Goal: Communication & Community: Share content

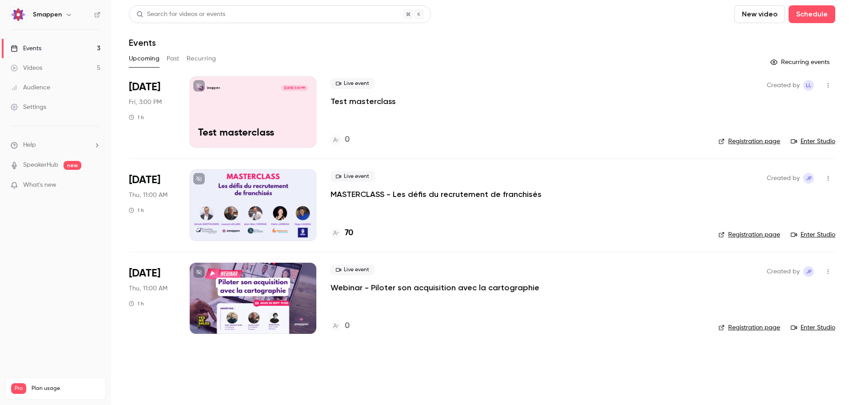
click at [366, 100] on p "Test masterclass" at bounding box center [362, 101] width 65 height 11
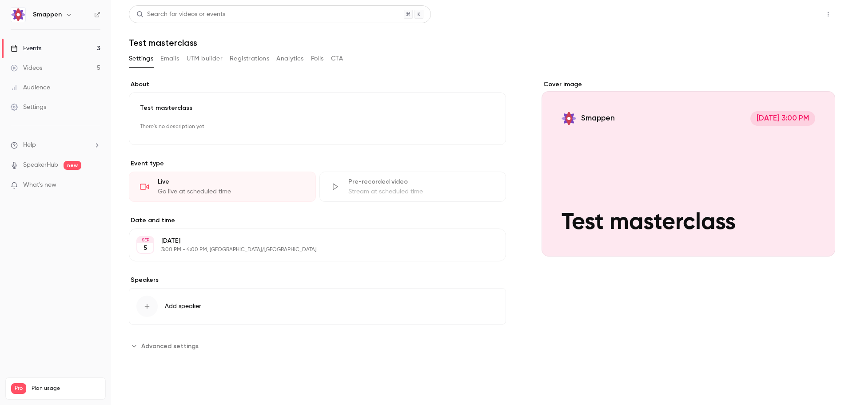
click at [792, 15] on button "Share" at bounding box center [796, 14] width 35 height 18
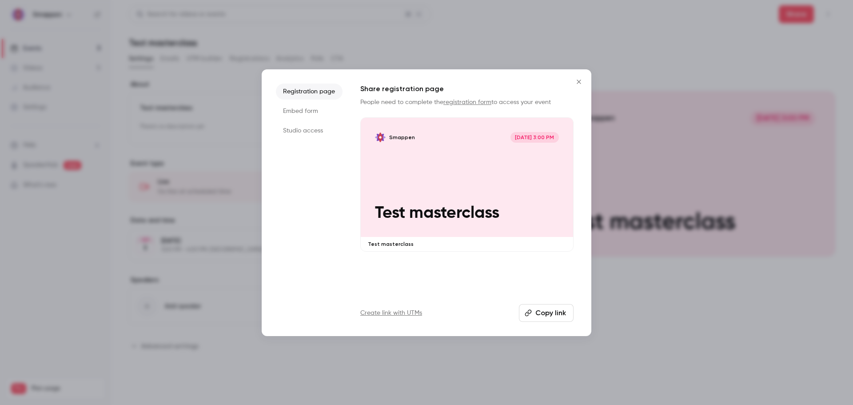
click at [301, 133] on li "Studio access" at bounding box center [309, 131] width 67 height 16
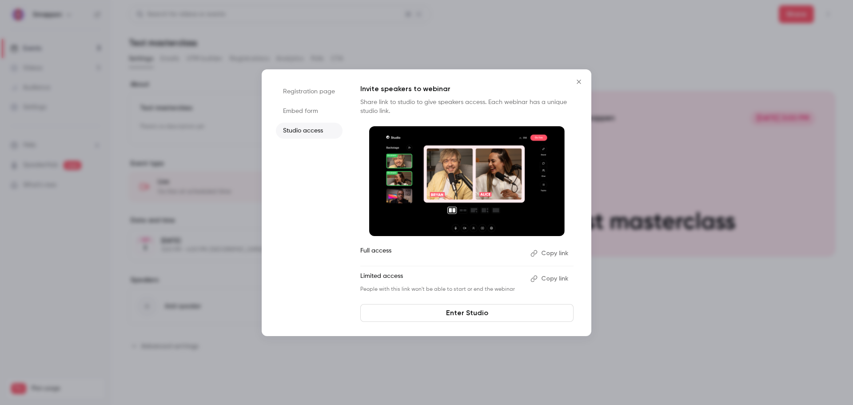
click at [576, 81] on icon "Close" at bounding box center [578, 81] width 11 height 7
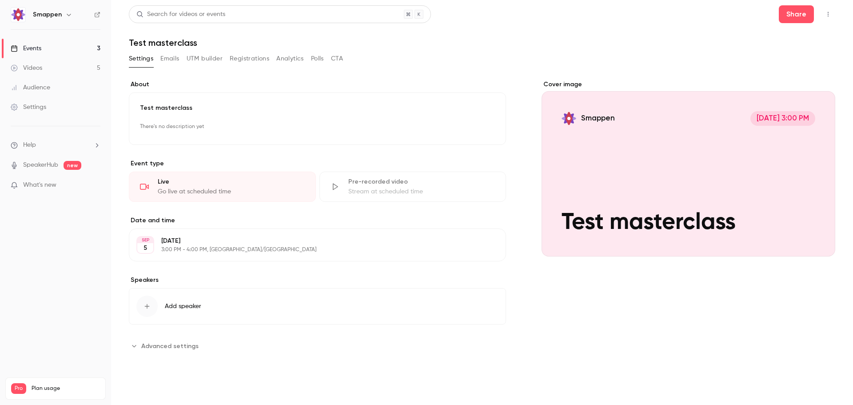
click at [30, 50] on div "Events" at bounding box center [26, 48] width 31 height 9
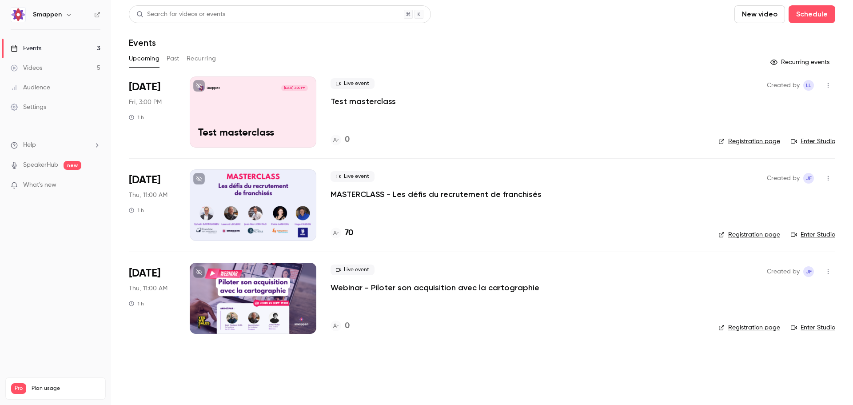
click at [385, 101] on p "Test masterclass" at bounding box center [362, 101] width 65 height 11
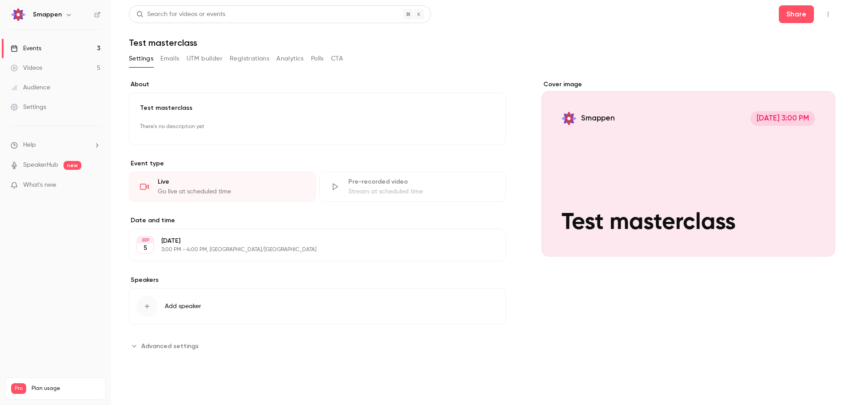
click at [598, 312] on div "Cover image Smappen [DATE] 3:00 PM Test masterclass" at bounding box center [688, 216] width 294 height 273
click at [796, 14] on button "Share" at bounding box center [796, 14] width 35 height 18
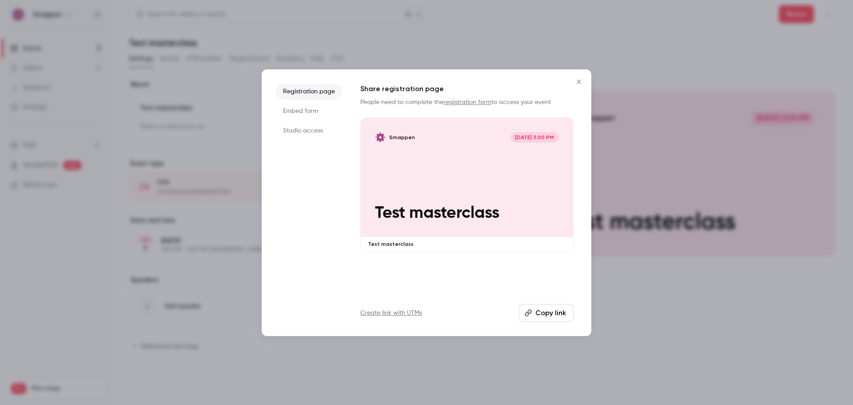
click at [305, 131] on li "Studio access" at bounding box center [309, 131] width 67 height 16
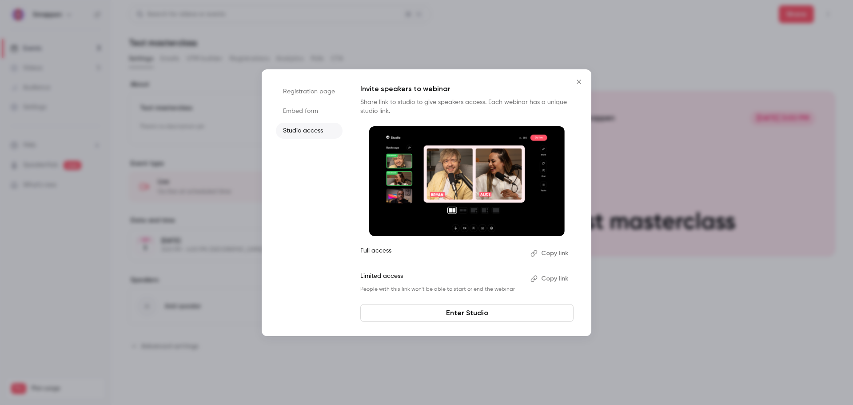
click at [552, 278] on button "Copy link" at bounding box center [550, 278] width 47 height 14
click at [615, 346] on div at bounding box center [426, 202] width 853 height 405
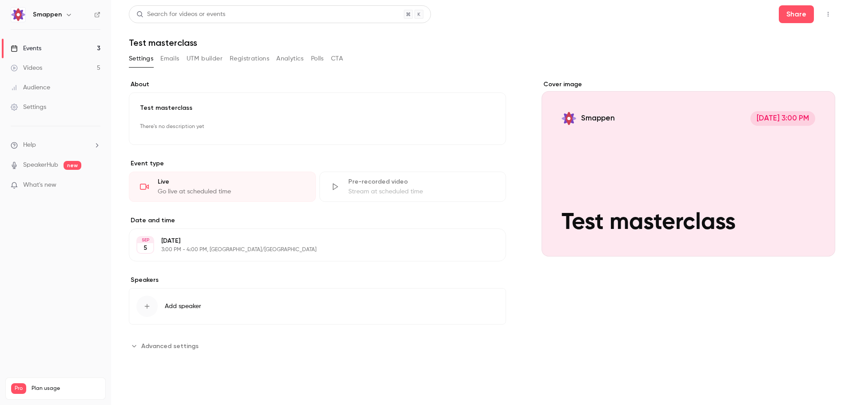
click at [199, 187] on div "Go live at scheduled time" at bounding box center [231, 191] width 147 height 9
click at [689, 173] on div "Cover image" at bounding box center [688, 168] width 294 height 176
click at [0, 0] on input "Smappen [DATE] 3:00 PM Test masterclass" at bounding box center [0, 0] width 0 height 0
click at [29, 50] on div "Events" at bounding box center [26, 48] width 31 height 9
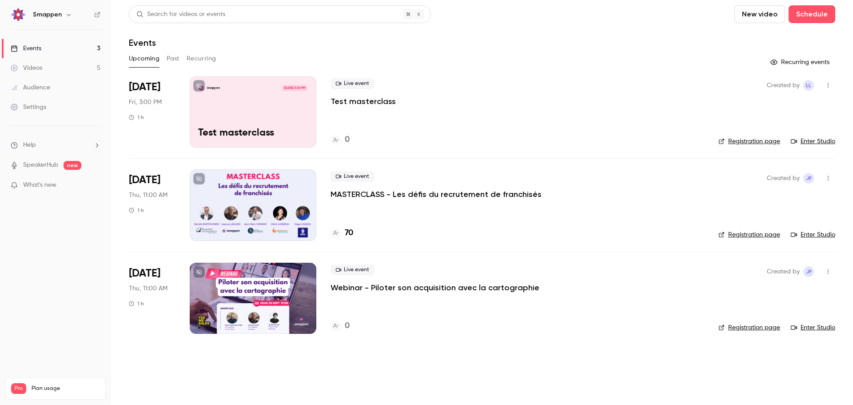
click at [807, 140] on link "Enter Studio" at bounding box center [813, 141] width 44 height 9
